Goal: Check status: Check status

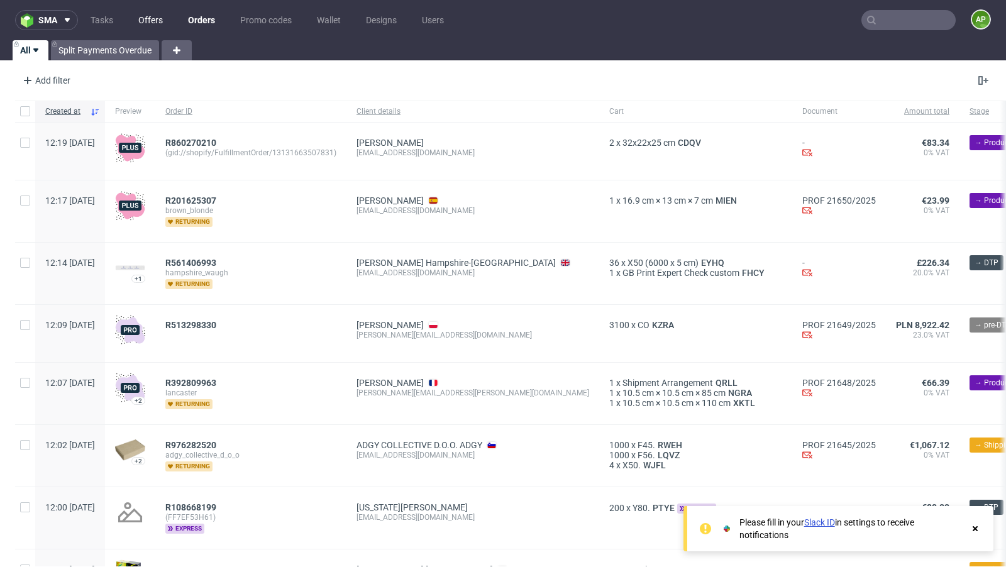
click at [152, 25] on link "Offers" at bounding box center [151, 20] width 40 height 20
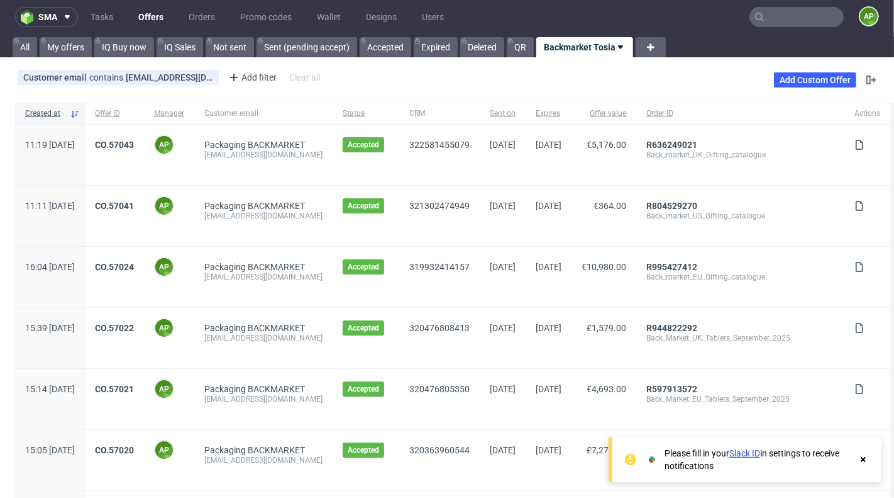
scroll to position [1, 0]
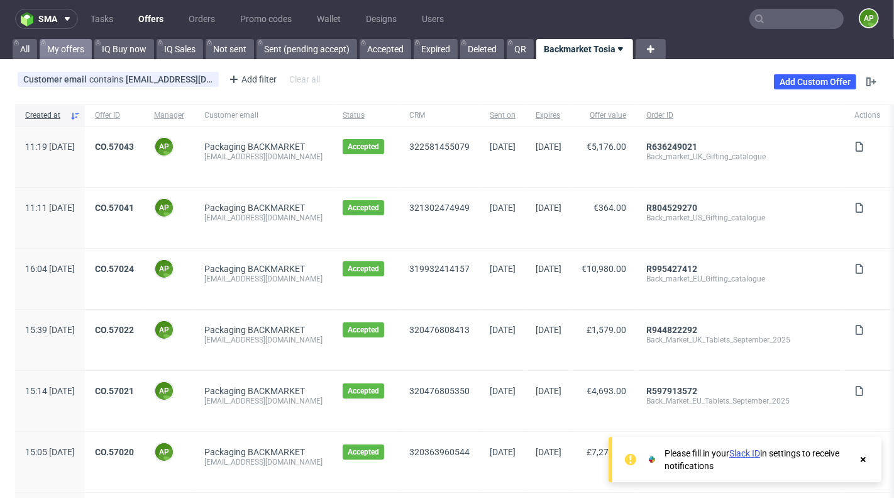
click at [73, 49] on link "My offers" at bounding box center [66, 49] width 52 height 20
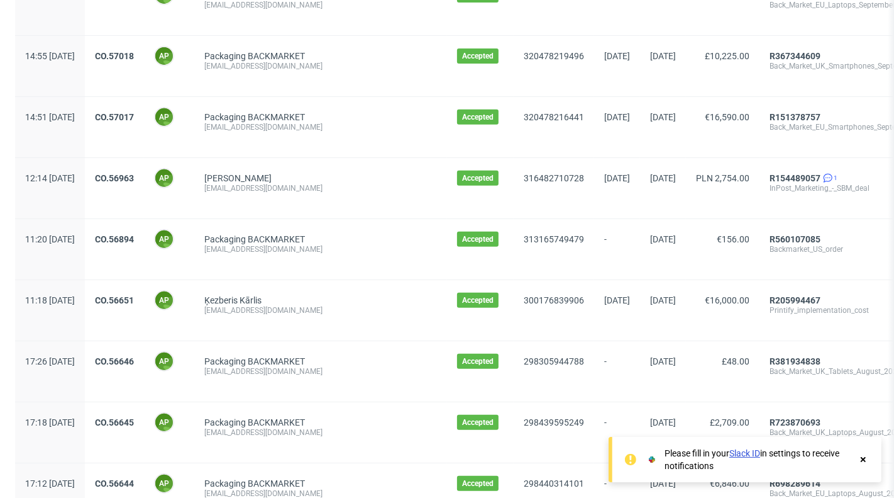
scroll to position [510, 0]
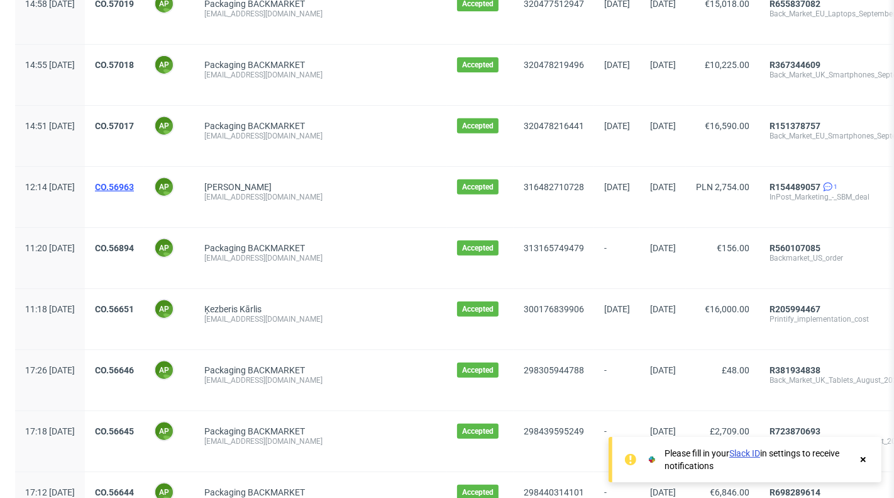
click at [134, 184] on link "CO.56963" at bounding box center [114, 187] width 39 height 10
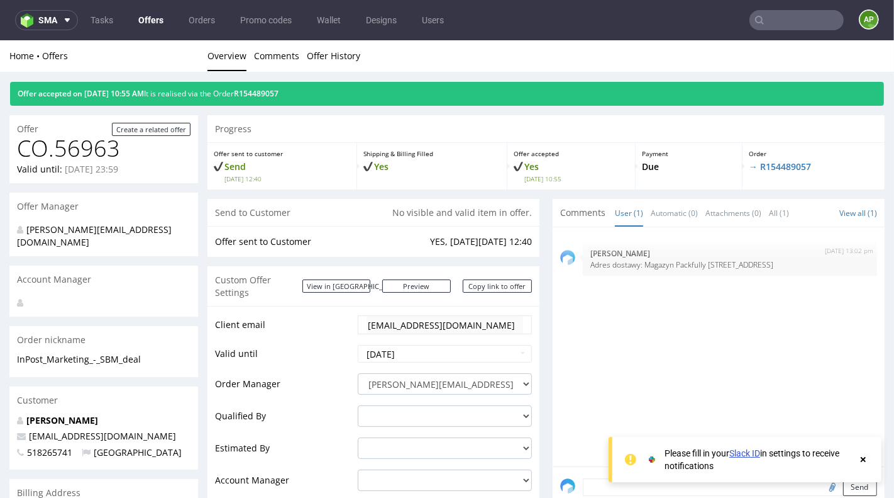
click at [289, 98] on div "Offer accepted on [DATE] 10:55 AM It is realised via the Order R154489057" at bounding box center [447, 93] width 874 height 24
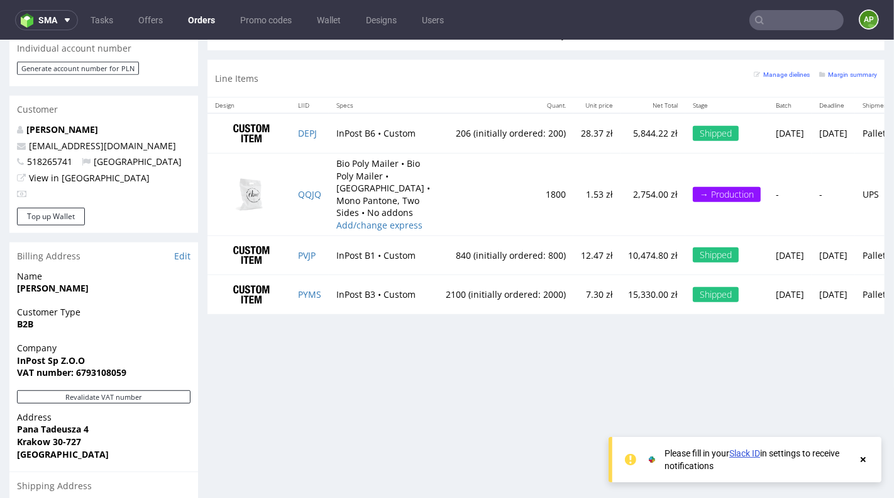
scroll to position [611, 0]
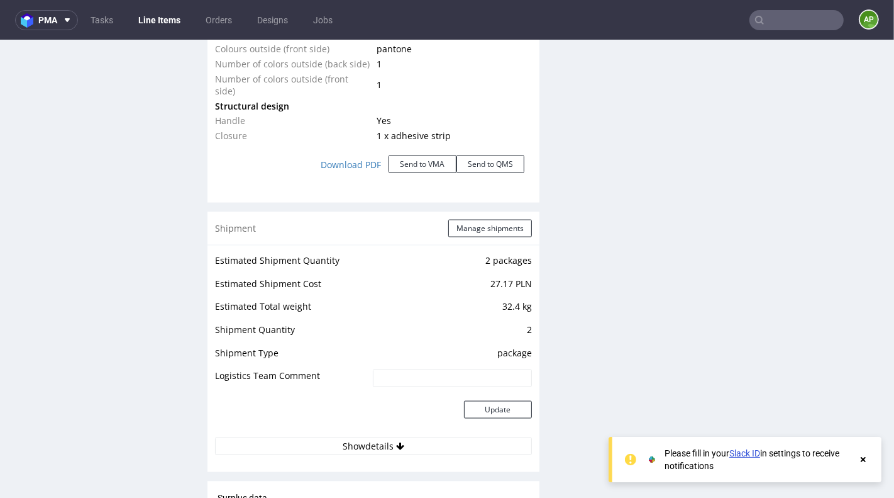
scroll to position [1495, 0]
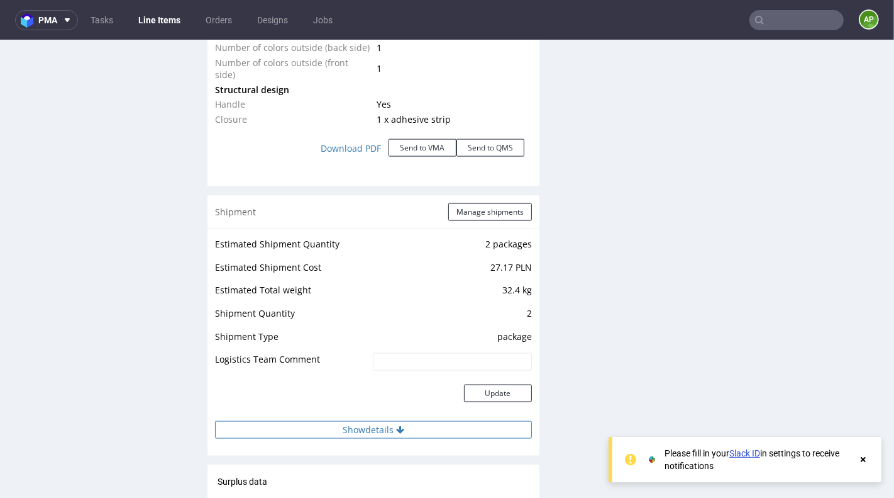
click at [374, 420] on button "Show details" at bounding box center [373, 429] width 317 height 18
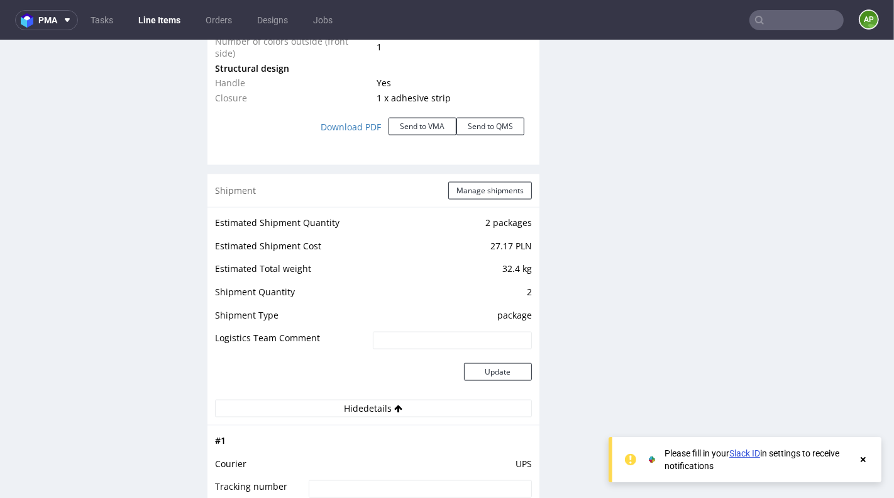
scroll to position [1493, 0]
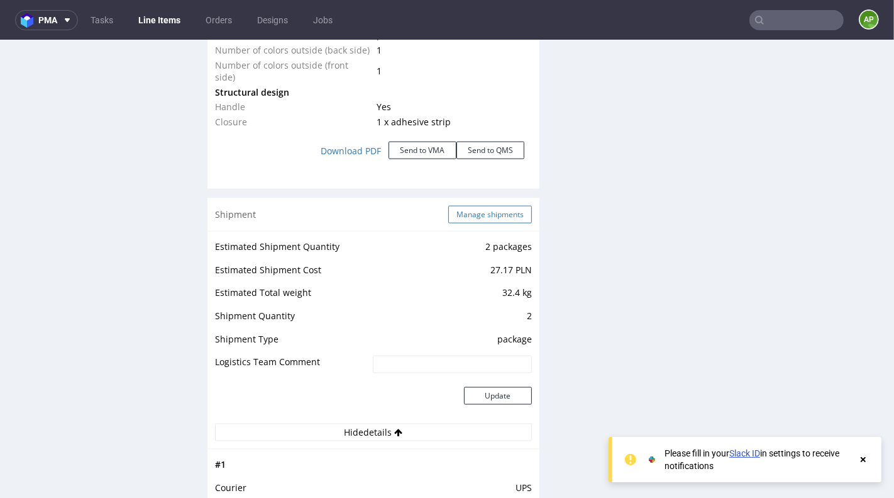
click at [486, 205] on button "Manage shipments" at bounding box center [490, 214] width 84 height 18
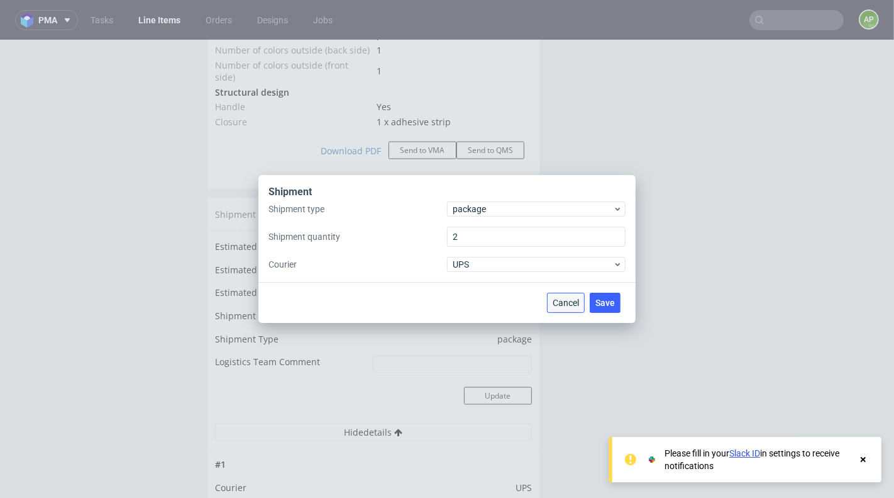
click at [567, 304] on span "Cancel" at bounding box center [566, 302] width 26 height 9
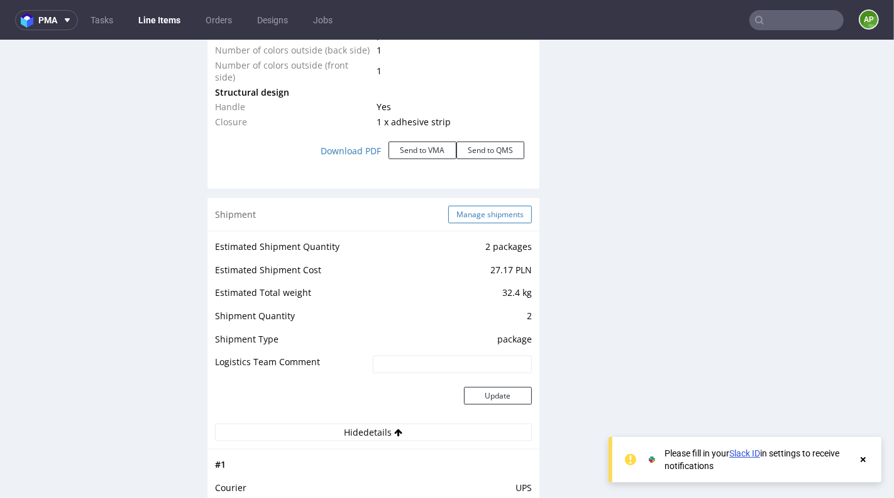
click at [463, 205] on button "Manage shipments" at bounding box center [490, 214] width 84 height 18
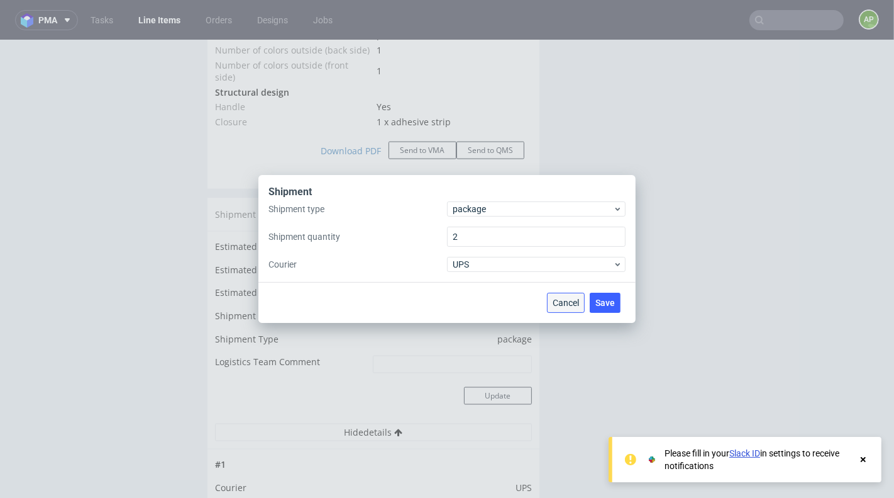
click at [560, 300] on span "Cancel" at bounding box center [566, 302] width 26 height 9
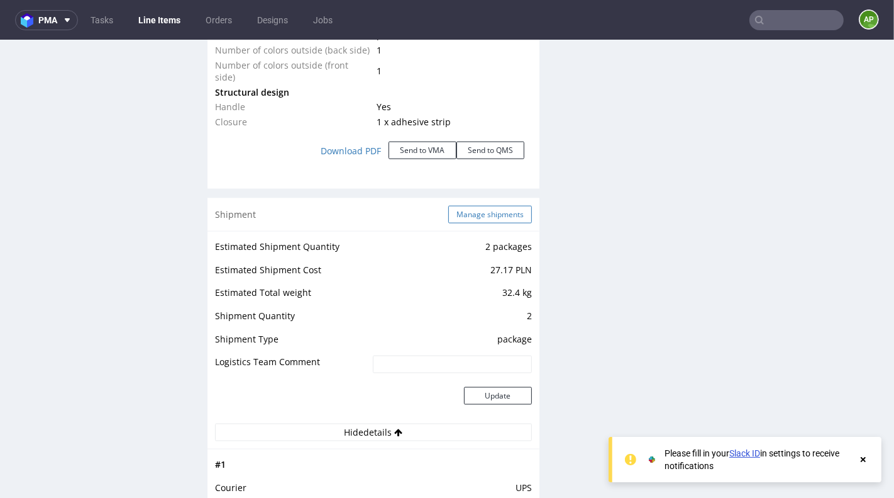
click at [494, 205] on button "Manage shipments" at bounding box center [490, 214] width 84 height 18
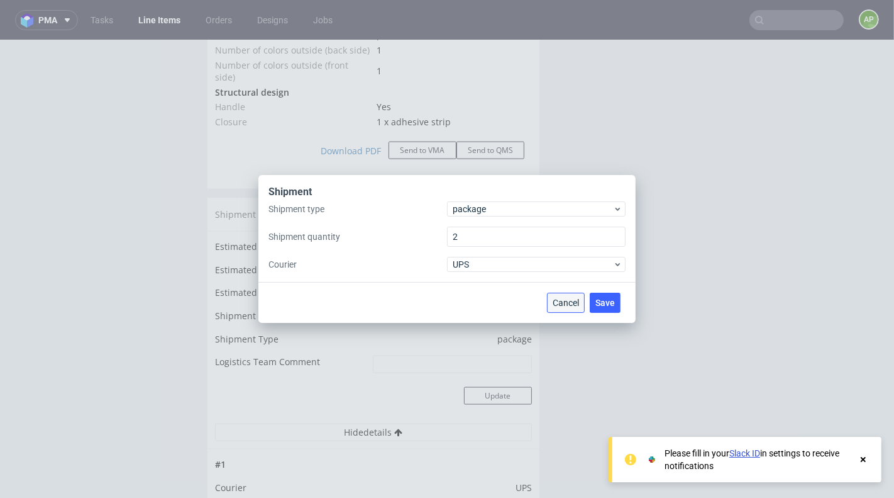
click at [570, 298] on span "Cancel" at bounding box center [566, 302] width 26 height 9
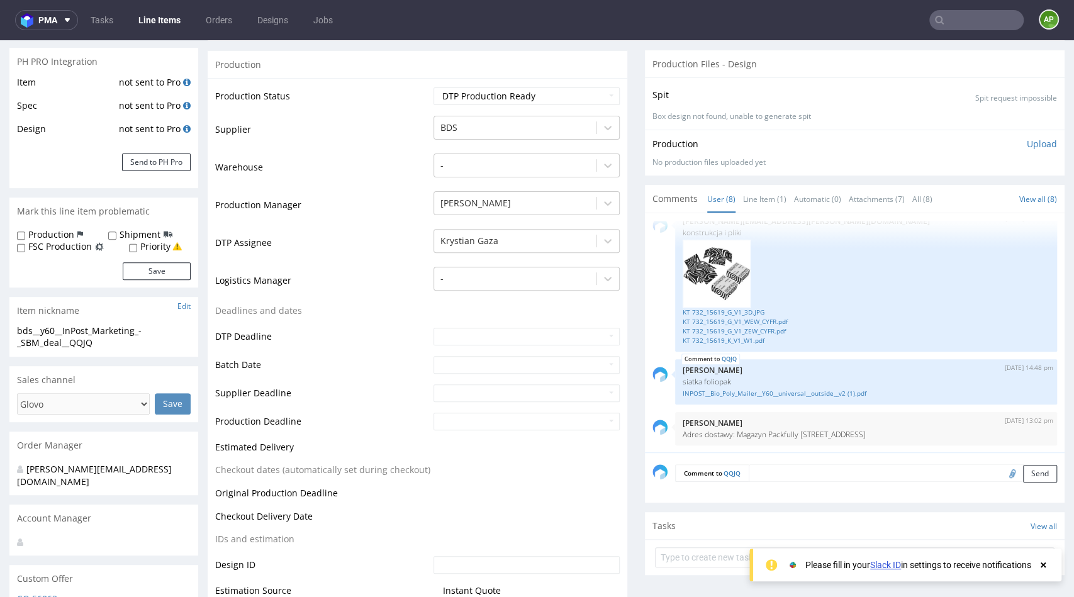
scroll to position [0, 0]
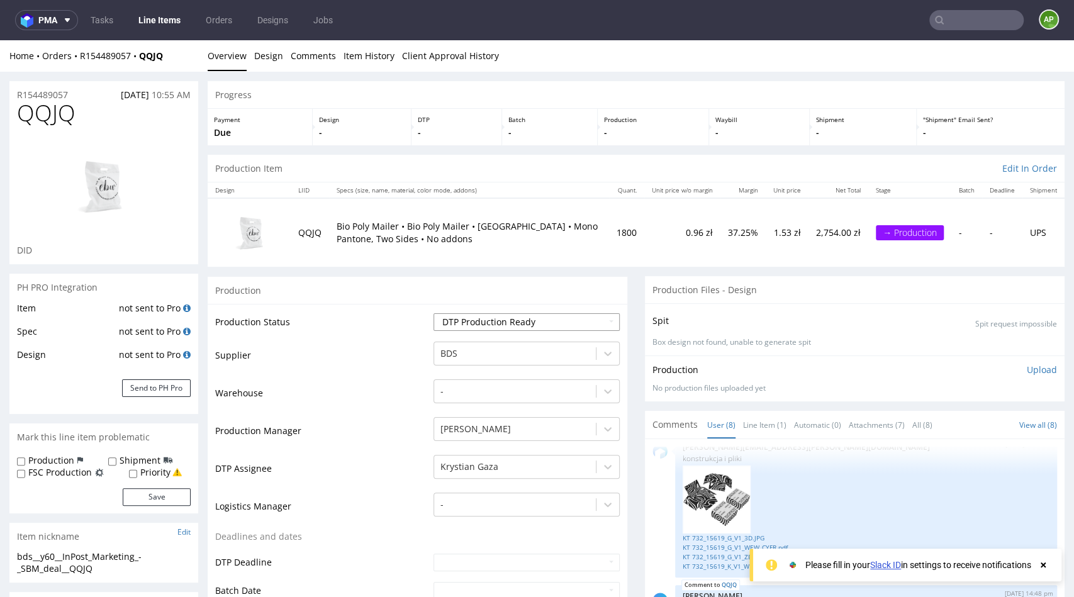
click at [457, 326] on select "Waiting for Artwork Waiting for Diecut Waiting for Mockup Waiting for DTP Waiti…" at bounding box center [526, 322] width 186 height 18
click at [433, 313] on select "Waiting for Artwork Waiting for Diecut Waiting for Mockup Waiting for DTP Waiti…" at bounding box center [526, 322] width 186 height 18
click at [472, 314] on select "Waiting for Artwork Waiting for Diecut Waiting for Mockup Waiting for DTP Waiti…" at bounding box center [526, 322] width 186 height 18
select select "production_complete"
click at [433, 313] on select "Waiting for Artwork Waiting for Diecut Waiting for Mockup Waiting for DTP Waiti…" at bounding box center [526, 322] width 186 height 18
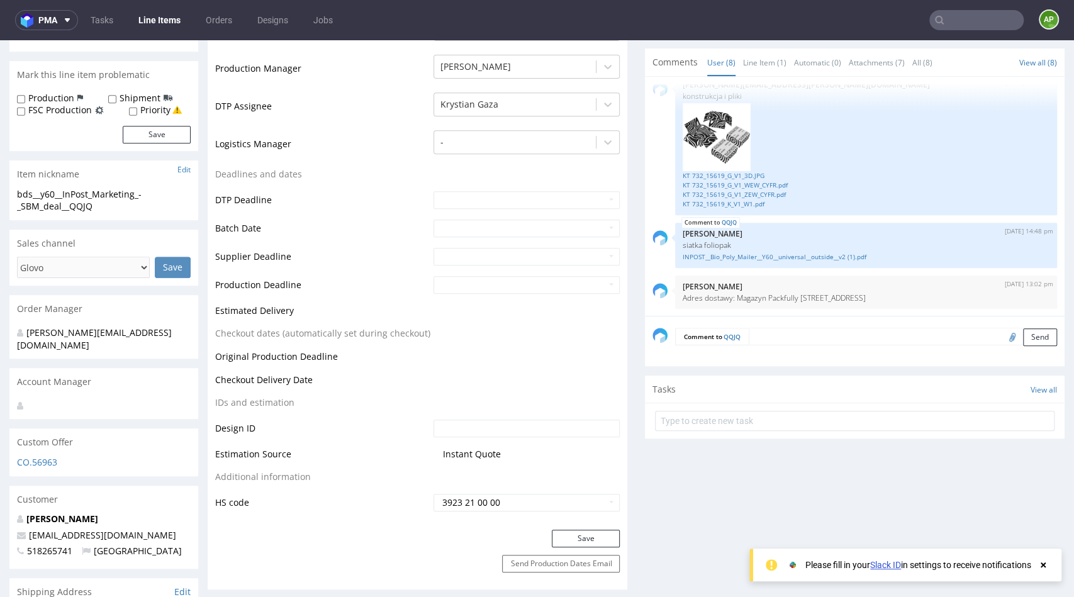
scroll to position [378, 0]
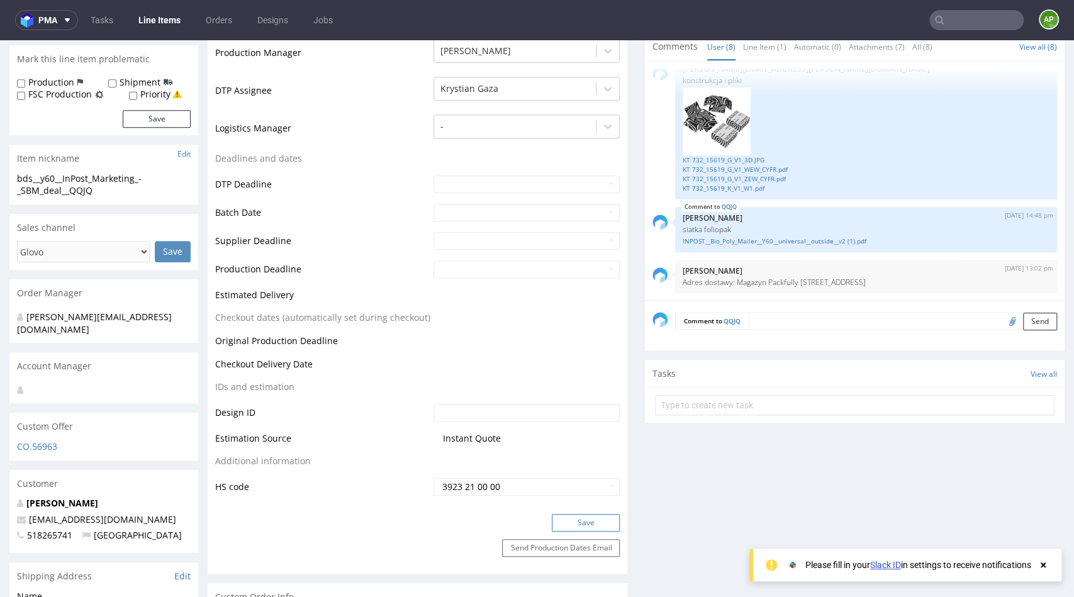
click at [567, 523] on button "Save" at bounding box center [586, 523] width 68 height 18
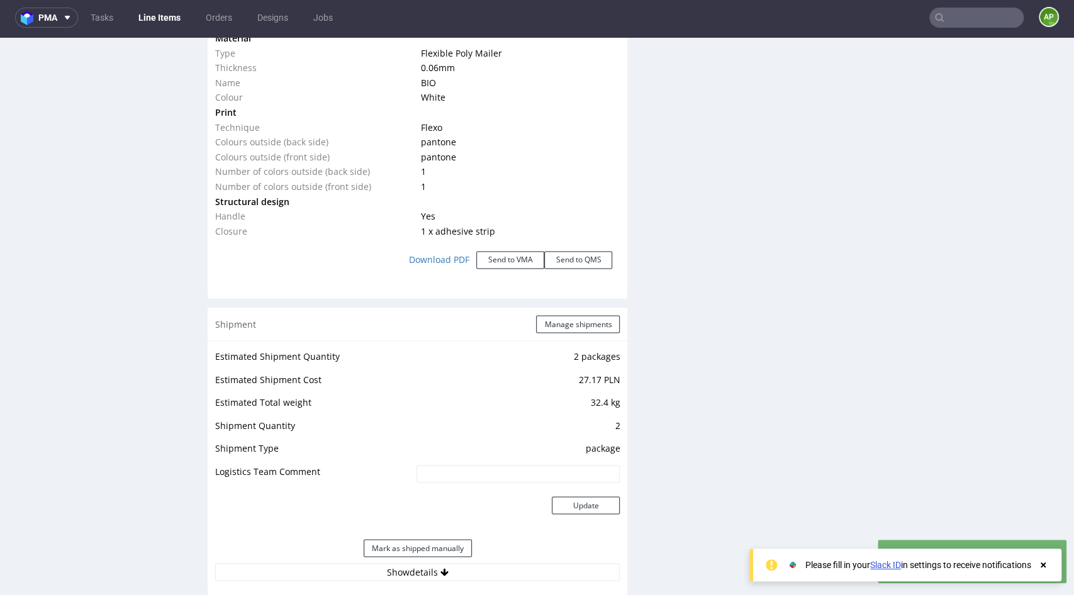
scroll to position [1505, 0]
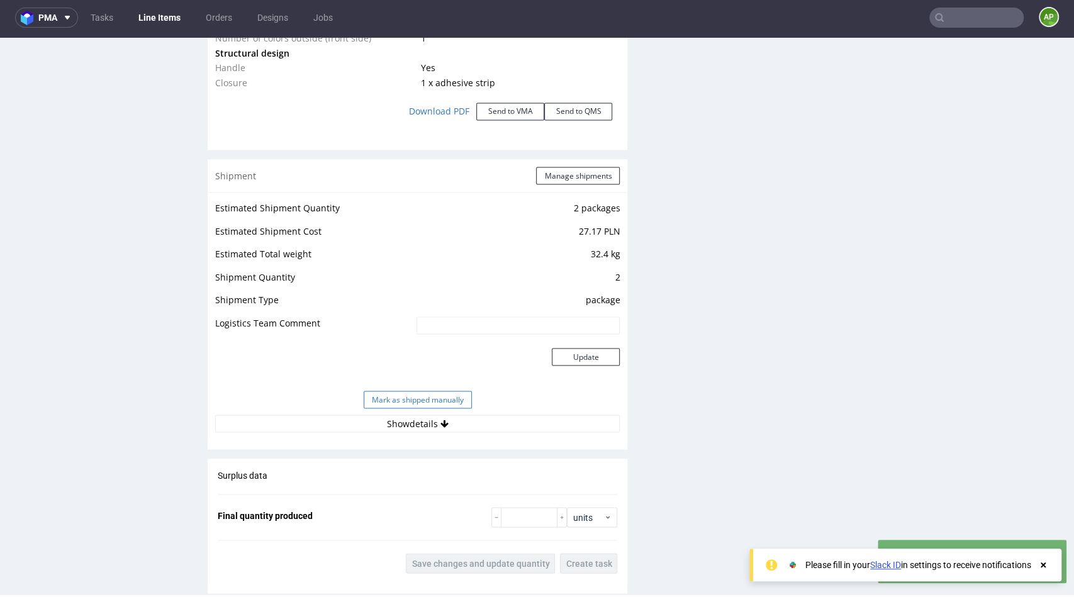
click at [423, 403] on button "Mark as shipped manually" at bounding box center [418, 400] width 108 height 18
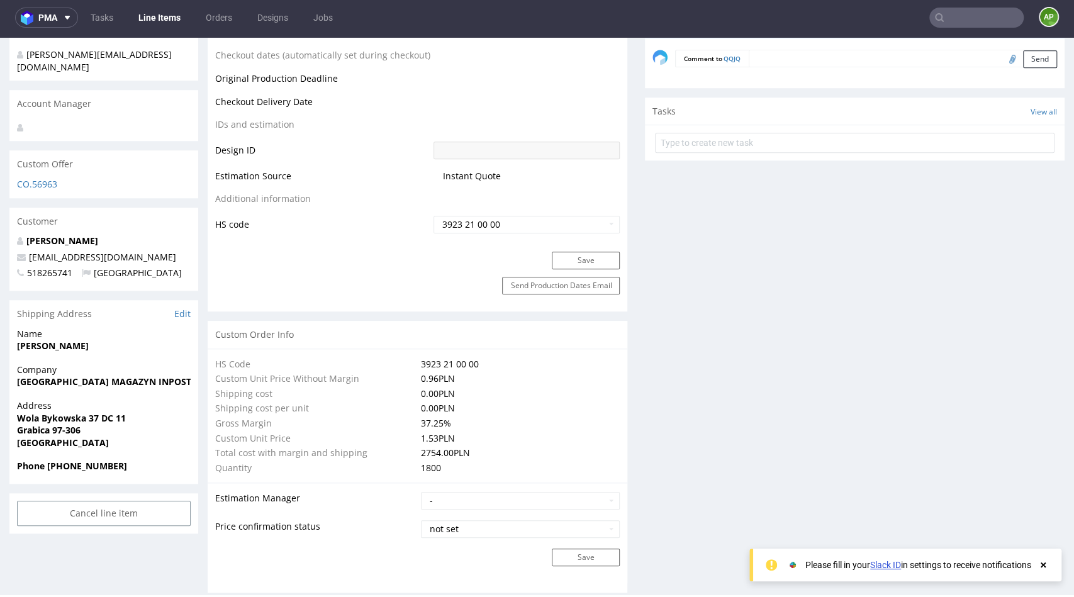
scroll to position [0, 0]
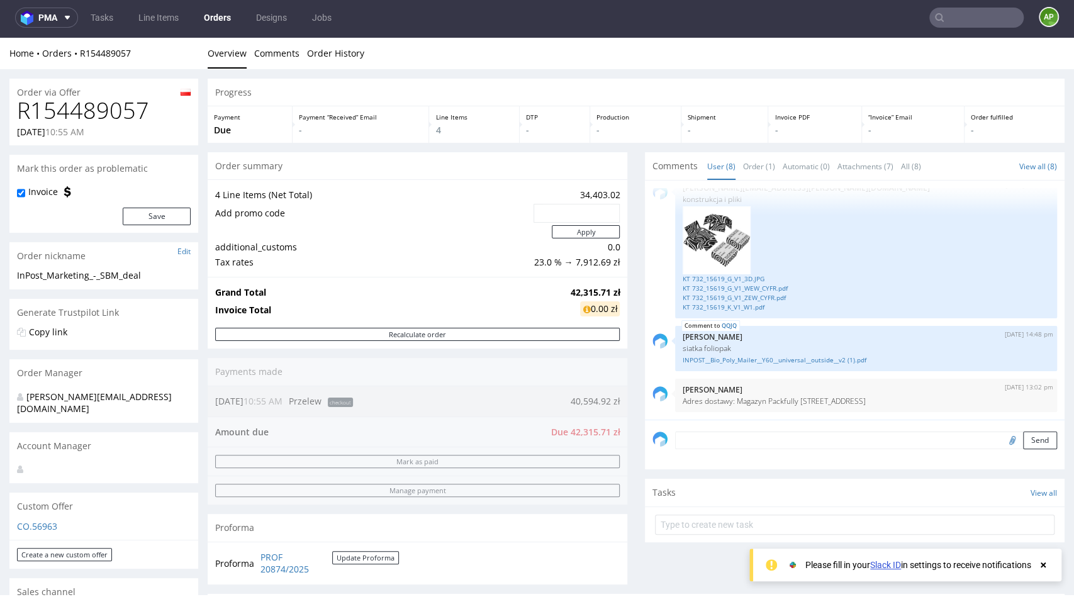
click at [89, 110] on h1 "R154489057" at bounding box center [104, 110] width 174 height 25
copy h1 "R154489057"
